Goal: Task Accomplishment & Management: Manage account settings

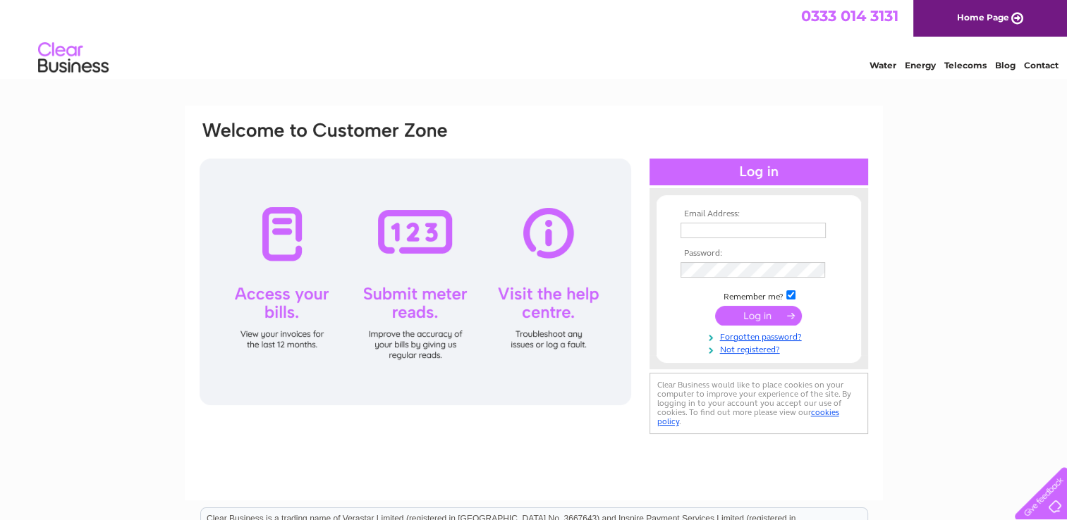
type input "annette.mcalpine@yahoo.co.uk"
click at [761, 312] on input "submit" at bounding box center [758, 316] width 87 height 20
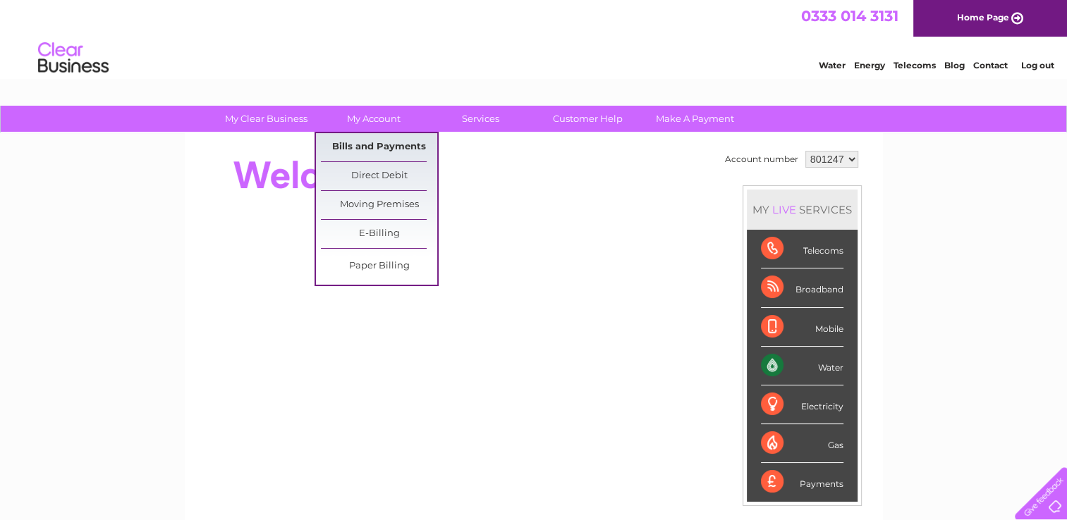
click at [363, 147] on link "Bills and Payments" at bounding box center [379, 147] width 116 height 28
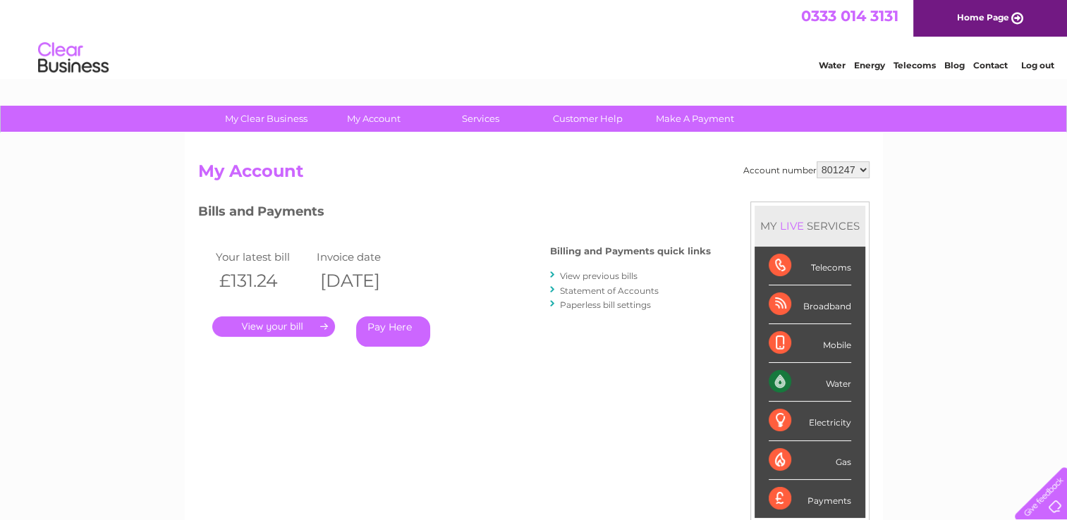
click at [293, 321] on link "." at bounding box center [273, 327] width 123 height 20
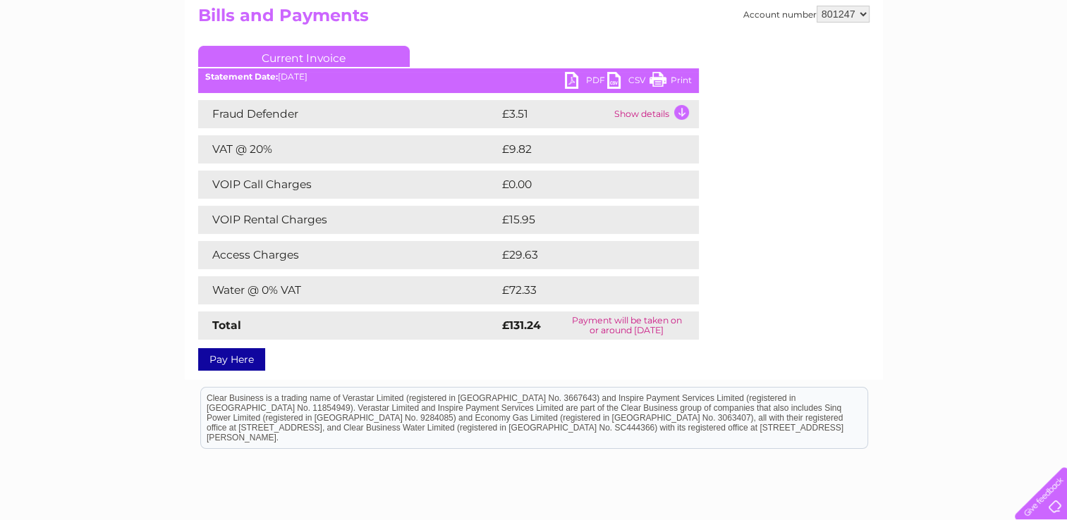
scroll to position [169, 0]
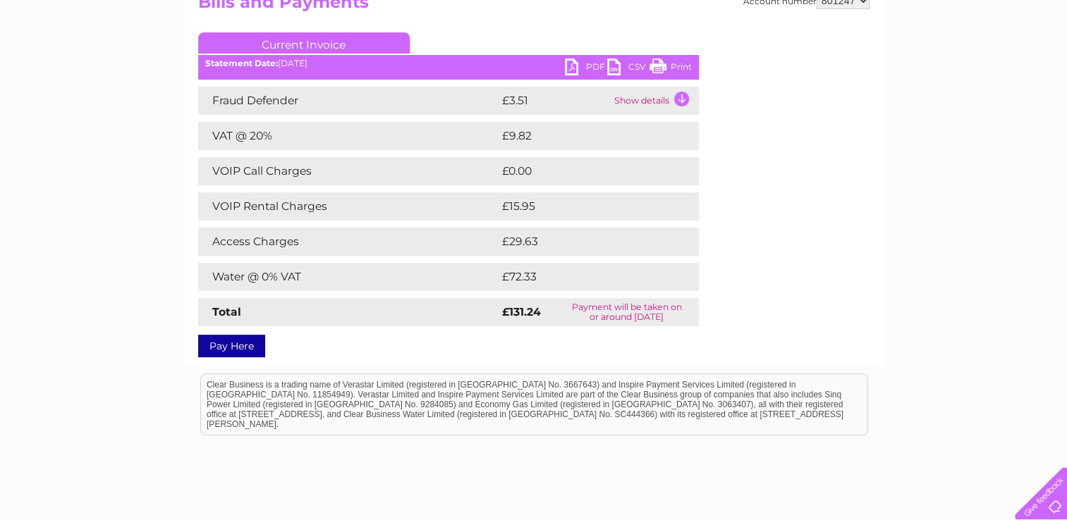
click at [594, 69] on link "PDF" at bounding box center [586, 69] width 42 height 20
